Goal: Task Accomplishment & Management: Manage account settings

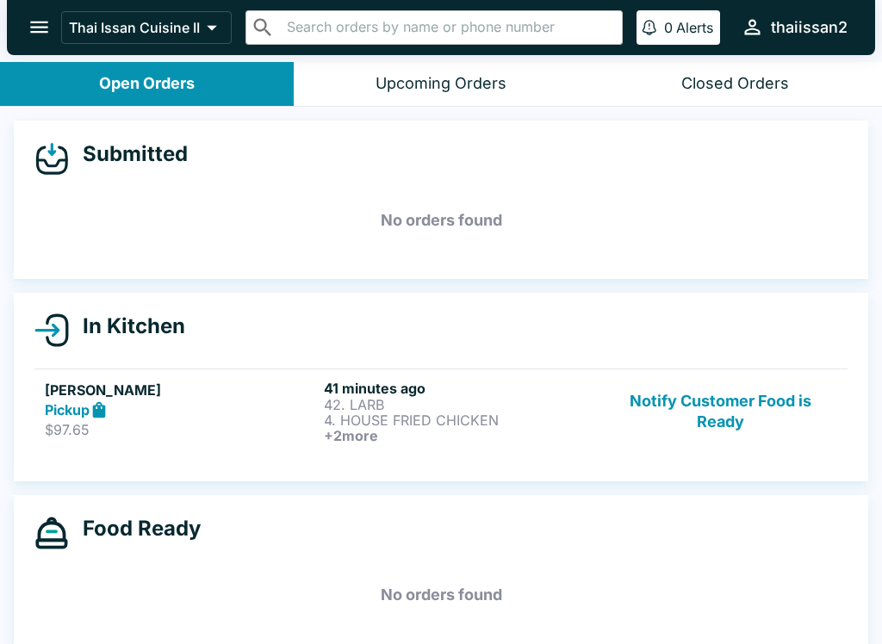
click at [90, 413] on strong "Pickup" at bounding box center [67, 409] width 45 height 17
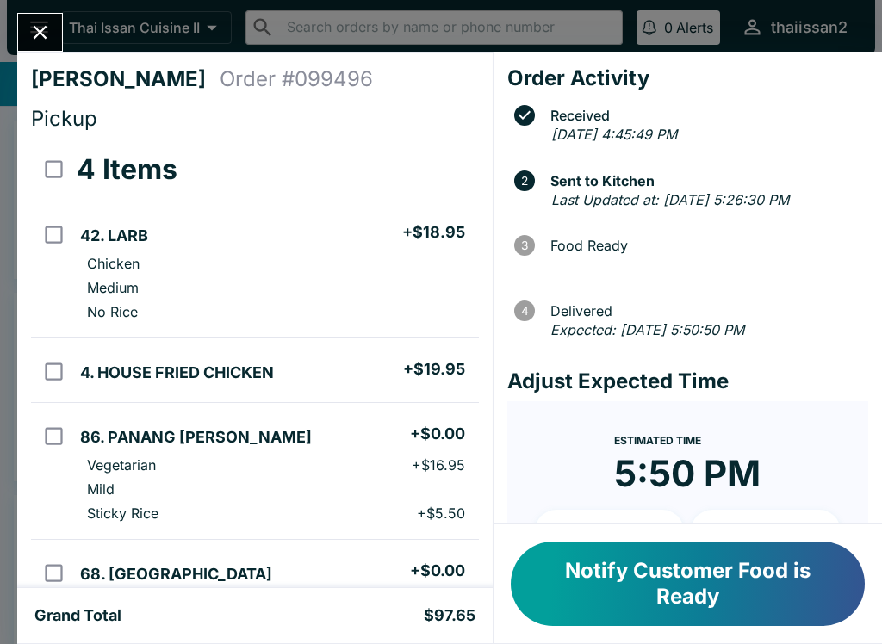
click at [367, 409] on td "86. PANANG [PERSON_NAME] + $0.00 Vegetarian + $16.95 Mild Sticky Rice + $5.50" at bounding box center [275, 471] width 405 height 137
checkbox input "true"
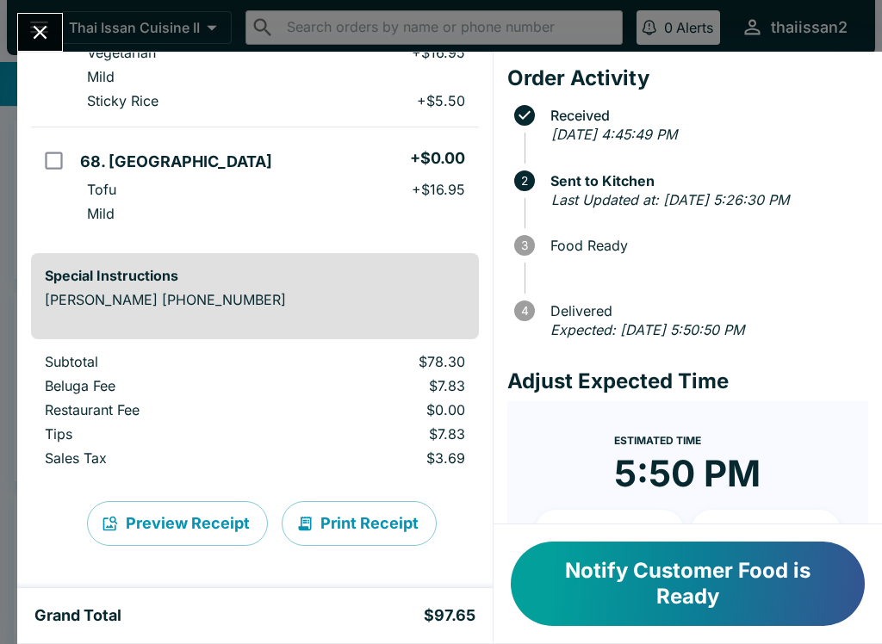
scroll to position [413, 0]
click at [359, 532] on button "Print Receipt" at bounding box center [359, 523] width 155 height 45
click at [158, 528] on button "Preview Receipt" at bounding box center [177, 523] width 181 height 45
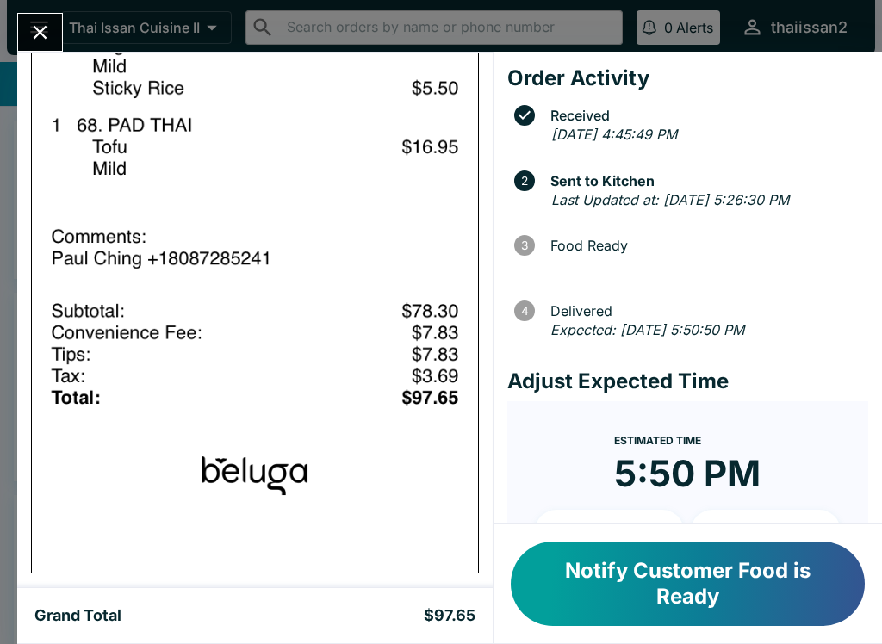
scroll to position [1441, 0]
click at [28, 41] on icon "Close" at bounding box center [39, 32] width 23 height 23
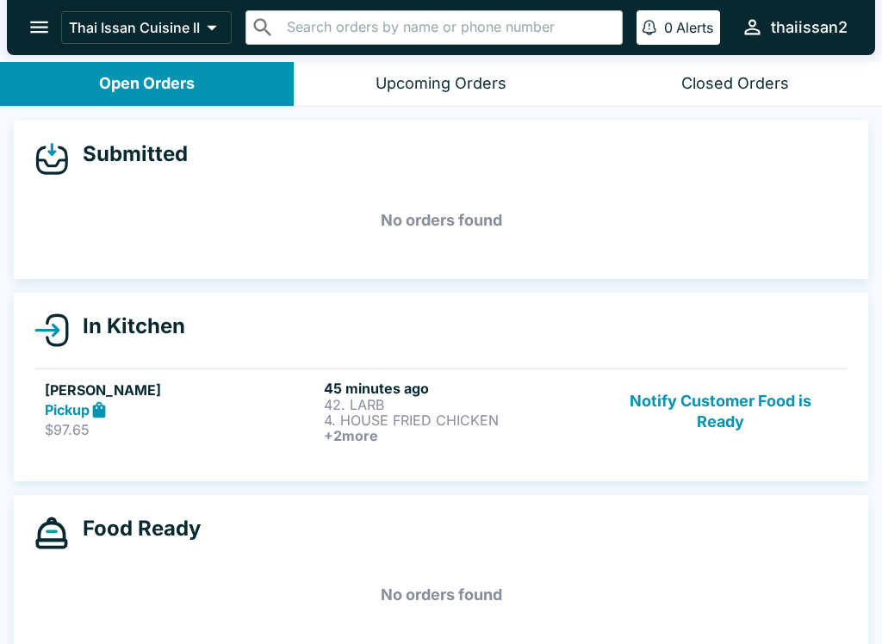
click at [394, 400] on p "42. LARB" at bounding box center [460, 405] width 272 height 16
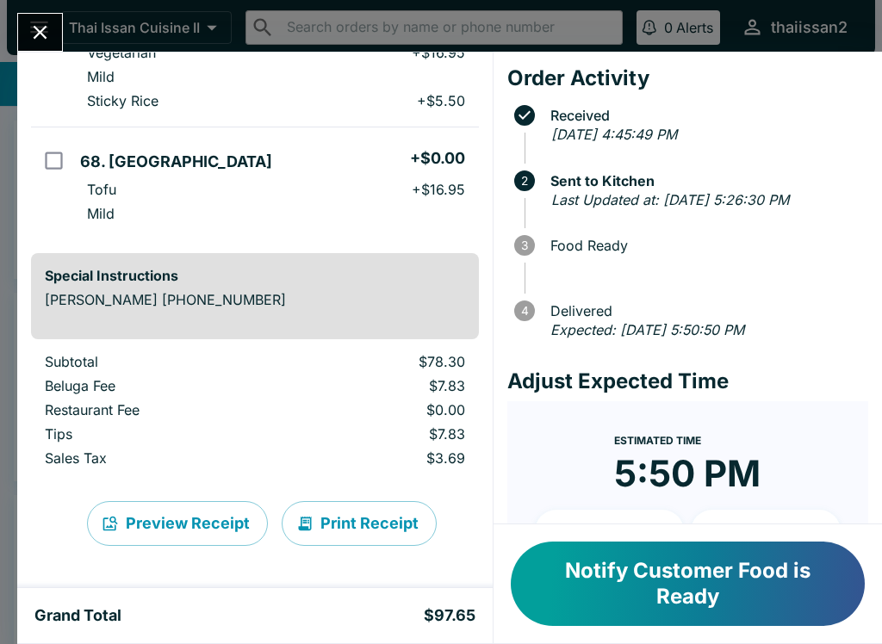
scroll to position [413, 0]
click at [357, 523] on button "Print Receipt" at bounding box center [359, 523] width 155 height 45
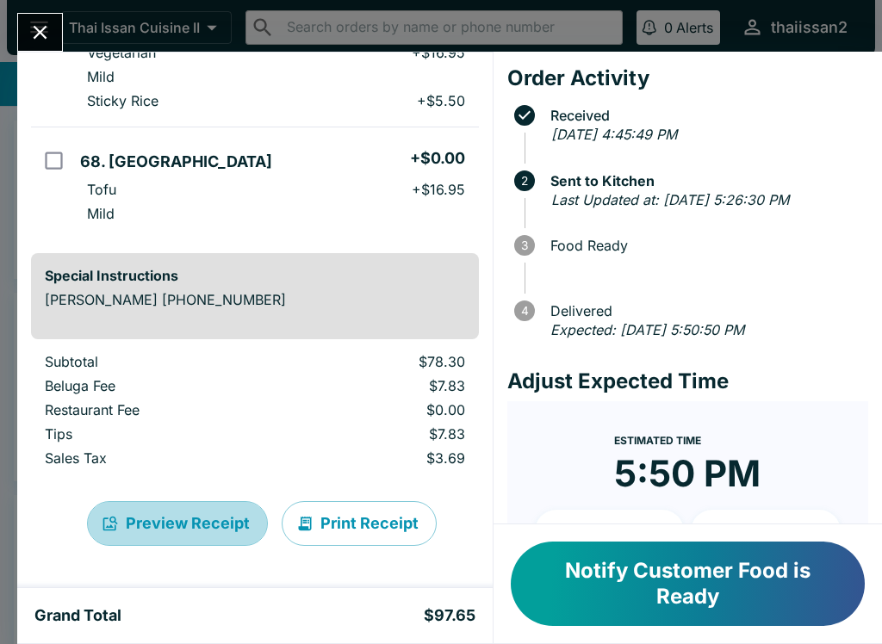
click at [198, 528] on button "Preview Receipt" at bounding box center [177, 523] width 181 height 45
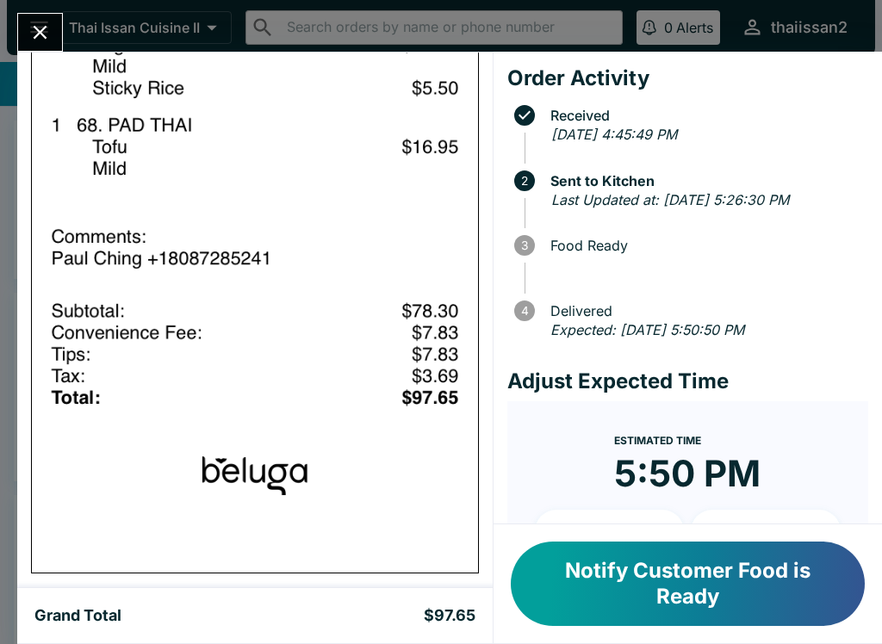
scroll to position [1441, 0]
click at [263, 18] on div "[PERSON_NAME] Order # 099496 Pickup 4 Items 42. LARB + $18.95 Chicken Medium No…" at bounding box center [441, 322] width 882 height 644
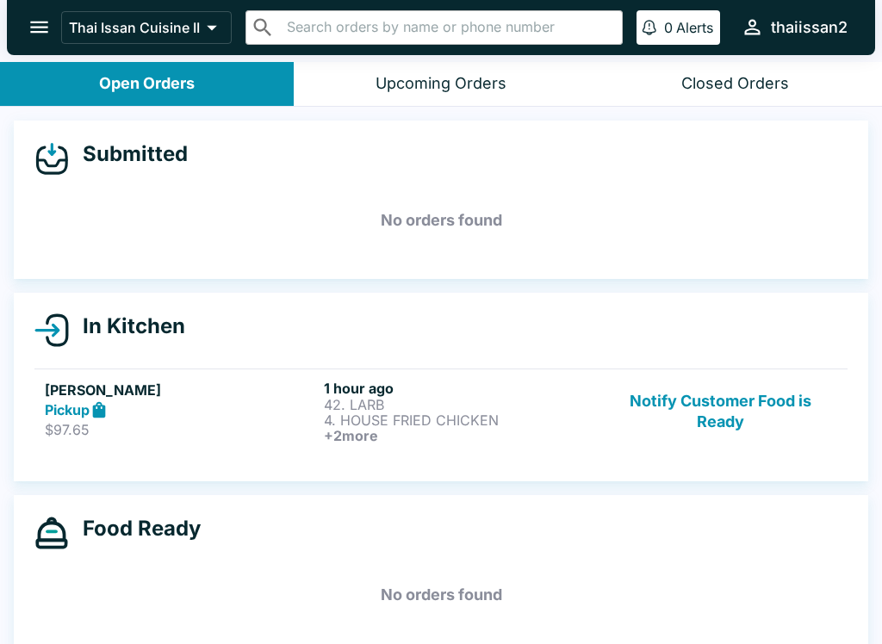
click at [295, 37] on input "text" at bounding box center [448, 28] width 333 height 24
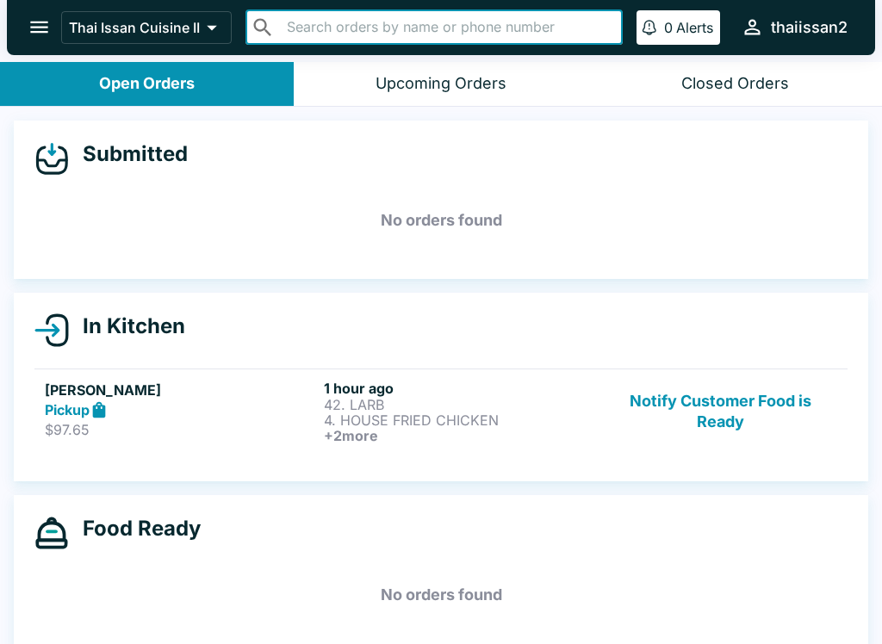
type input "e"
click at [568, 167] on div "Submitted" at bounding box center [440, 158] width 813 height 34
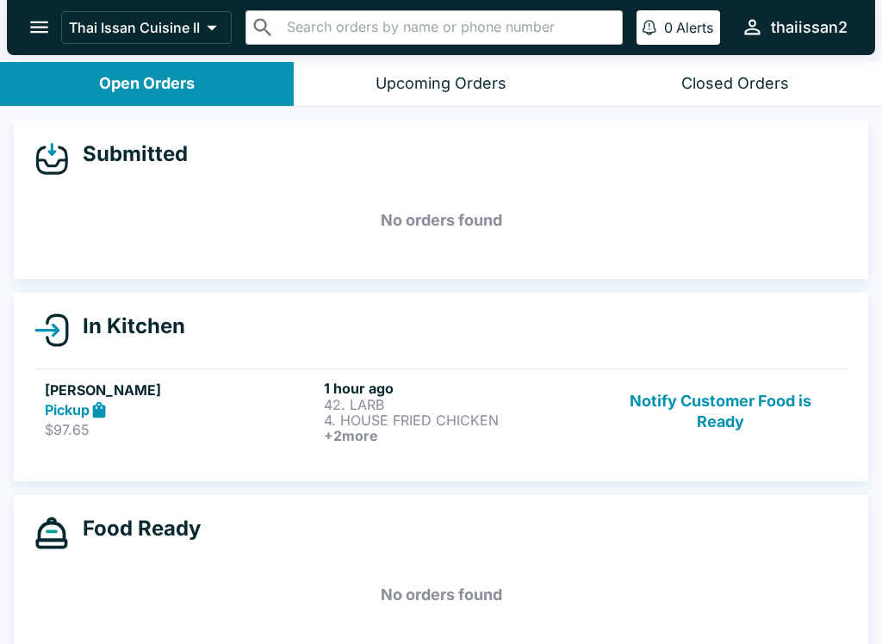
click at [230, 404] on div "Pickup" at bounding box center [181, 410] width 272 height 20
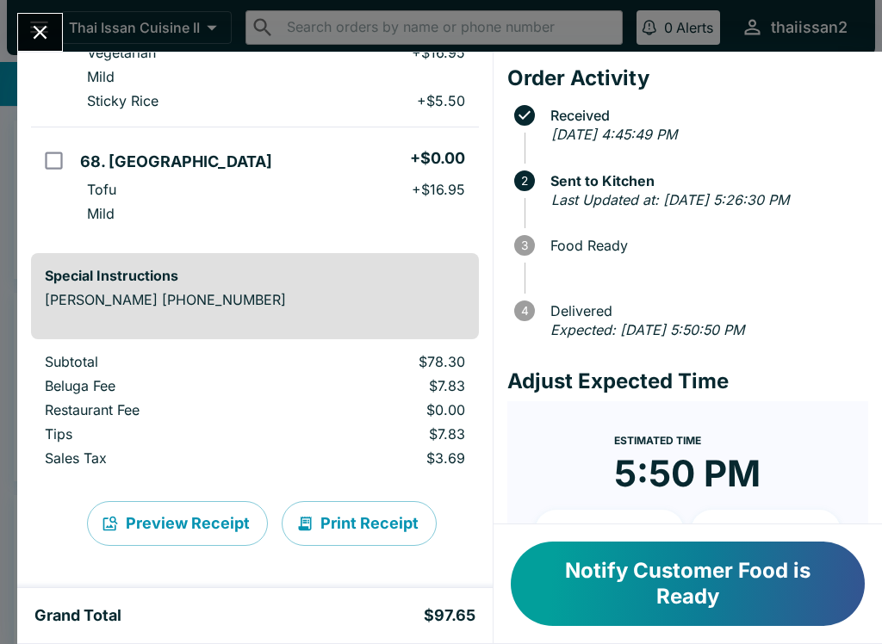
scroll to position [413, 0]
click at [401, 523] on button "Print Receipt" at bounding box center [359, 523] width 155 height 45
click at [704, 582] on button "Notify Customer Food is Ready" at bounding box center [688, 584] width 354 height 84
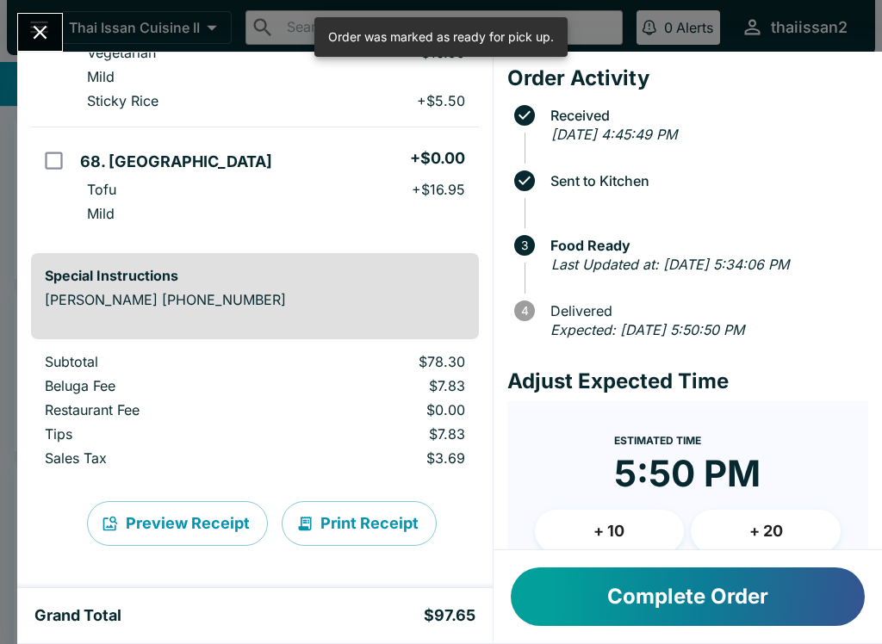
click at [45, 37] on icon "Close" at bounding box center [41, 33] width 14 height 14
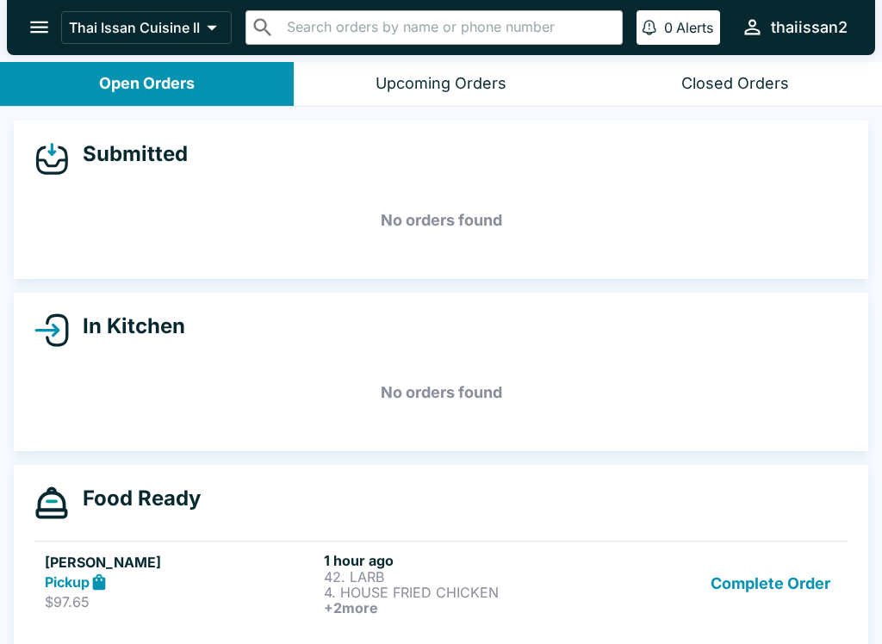
click at [782, 568] on button "Complete Order" at bounding box center [770, 584] width 133 height 64
